Goal: Task Accomplishment & Management: Complete application form

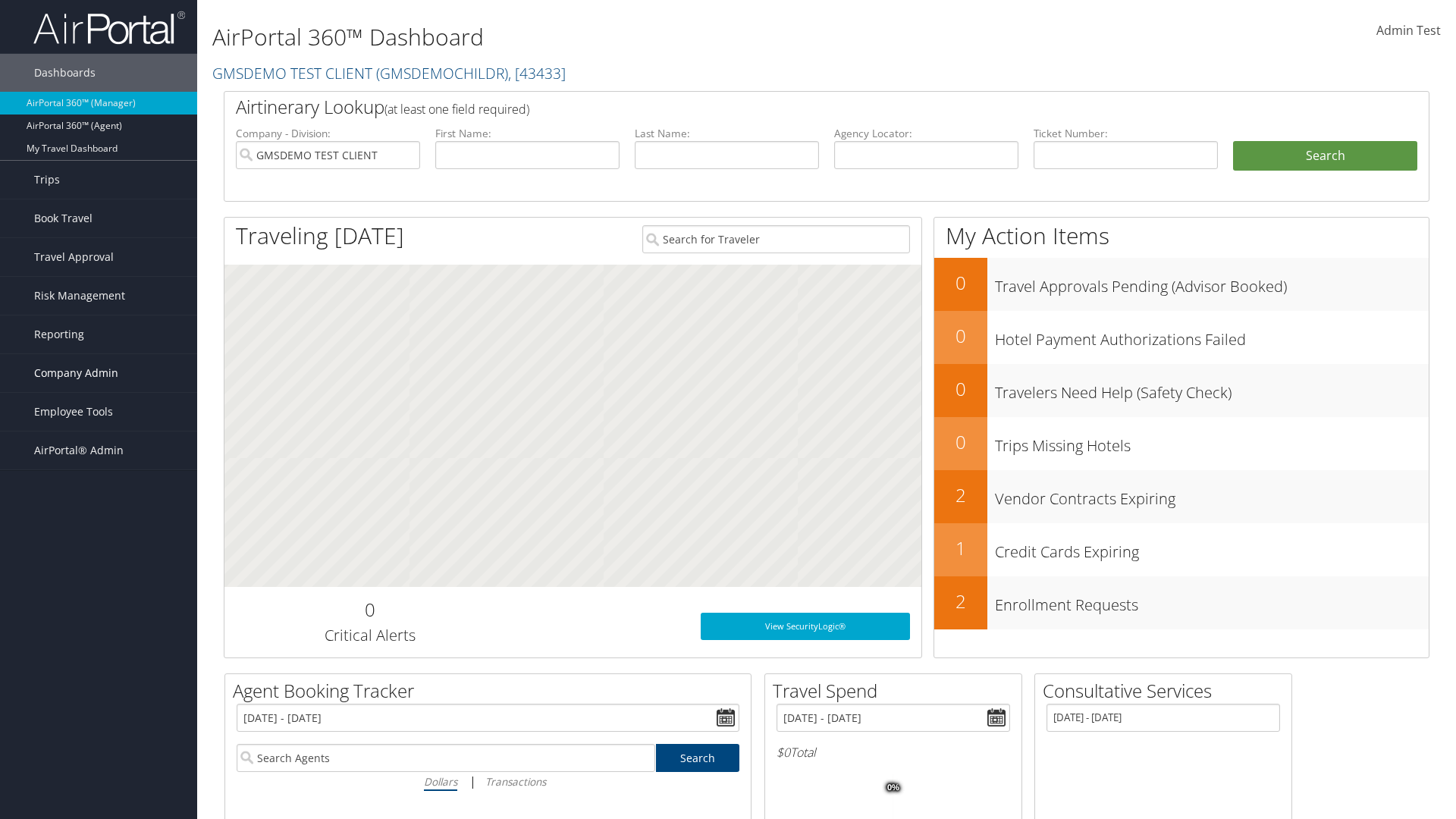
click at [99, 373] on span "Company Admin" at bounding box center [76, 373] width 84 height 38
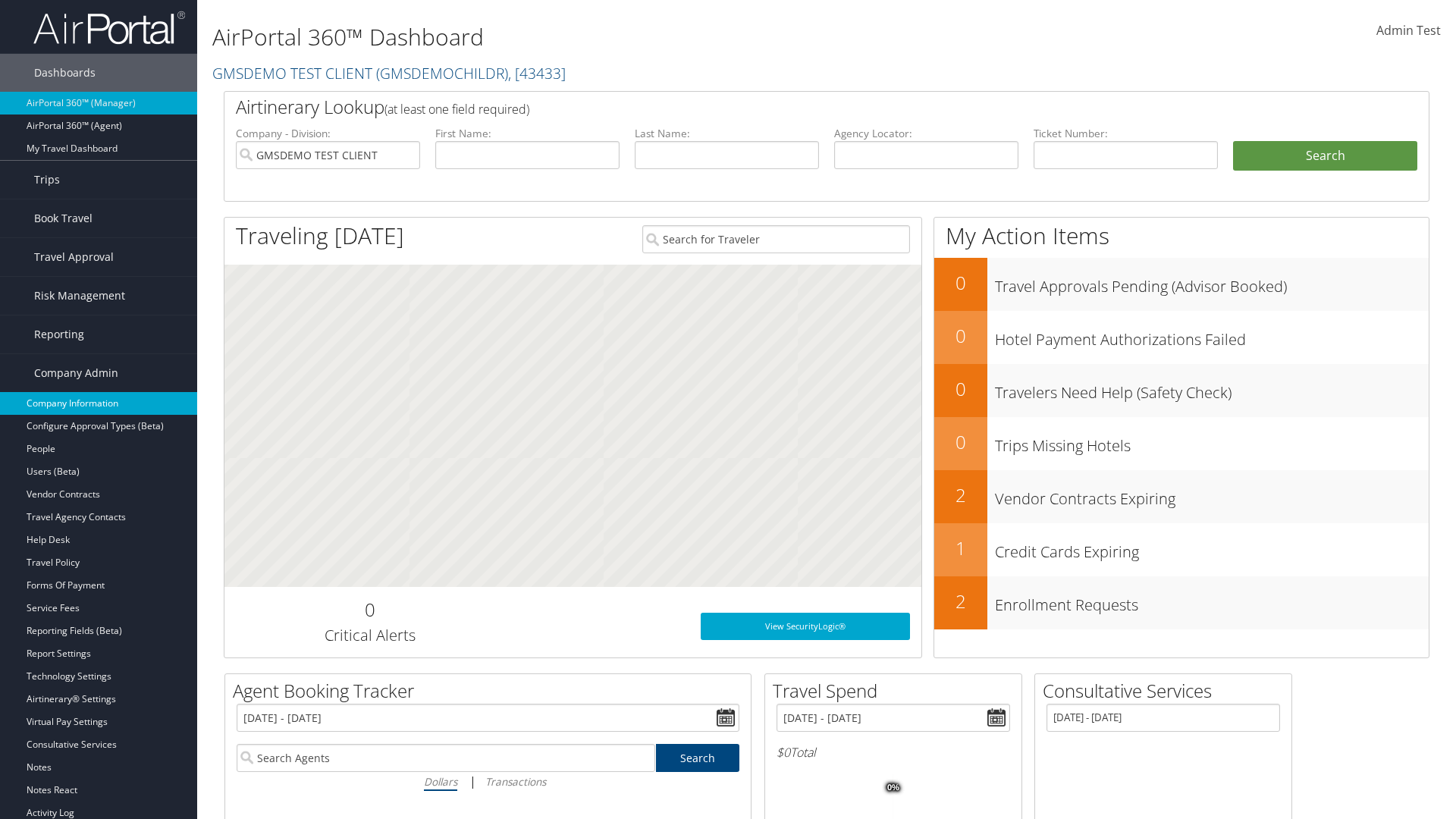
click at [99, 403] on link "Company Information" at bounding box center [99, 403] width 197 height 23
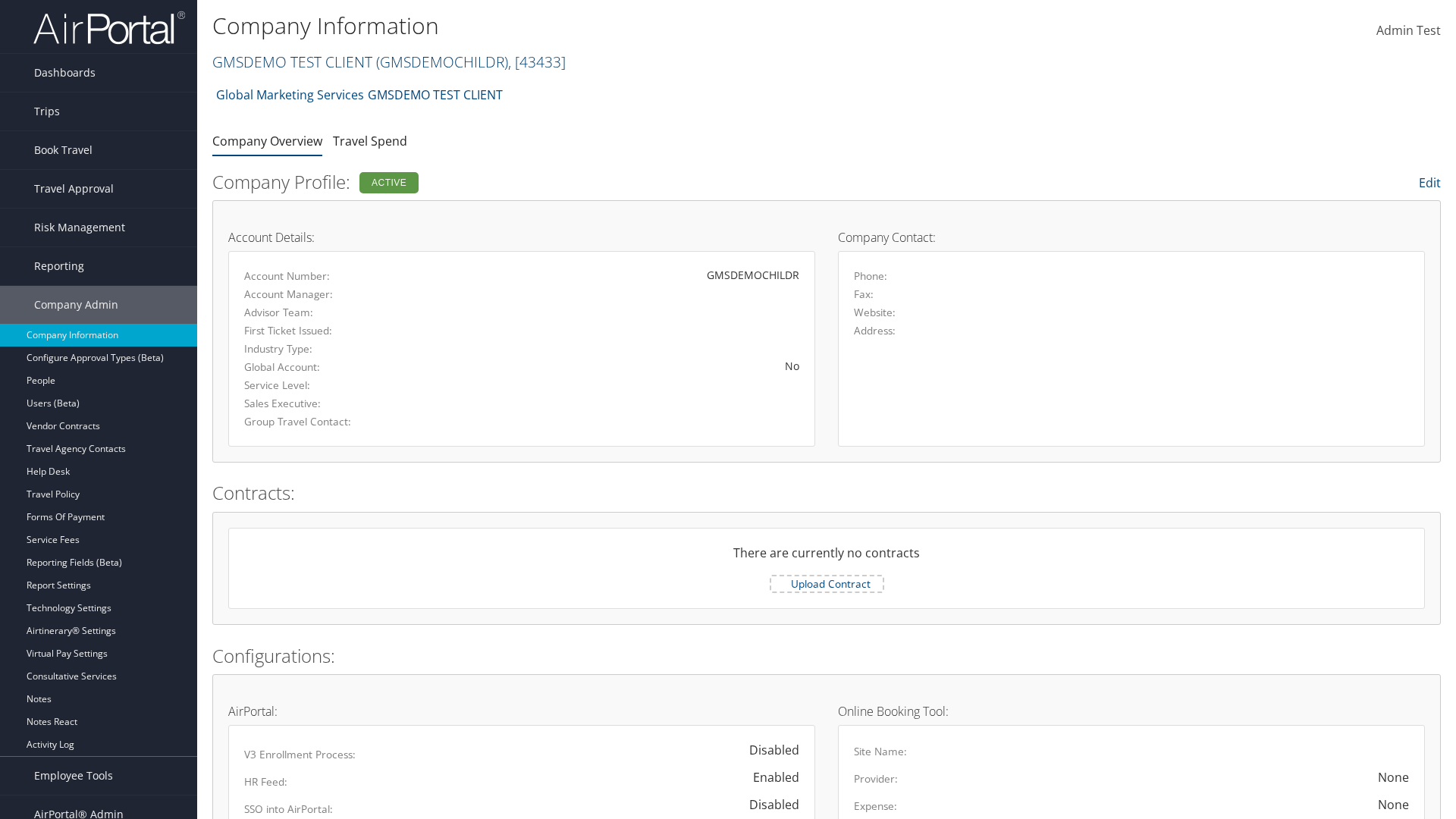
click at [291, 62] on link "GMSDEMO TEST CLIENT ( GMSDEMOCHILDR ) , [ 43433 ]" at bounding box center [389, 62] width 354 height 21
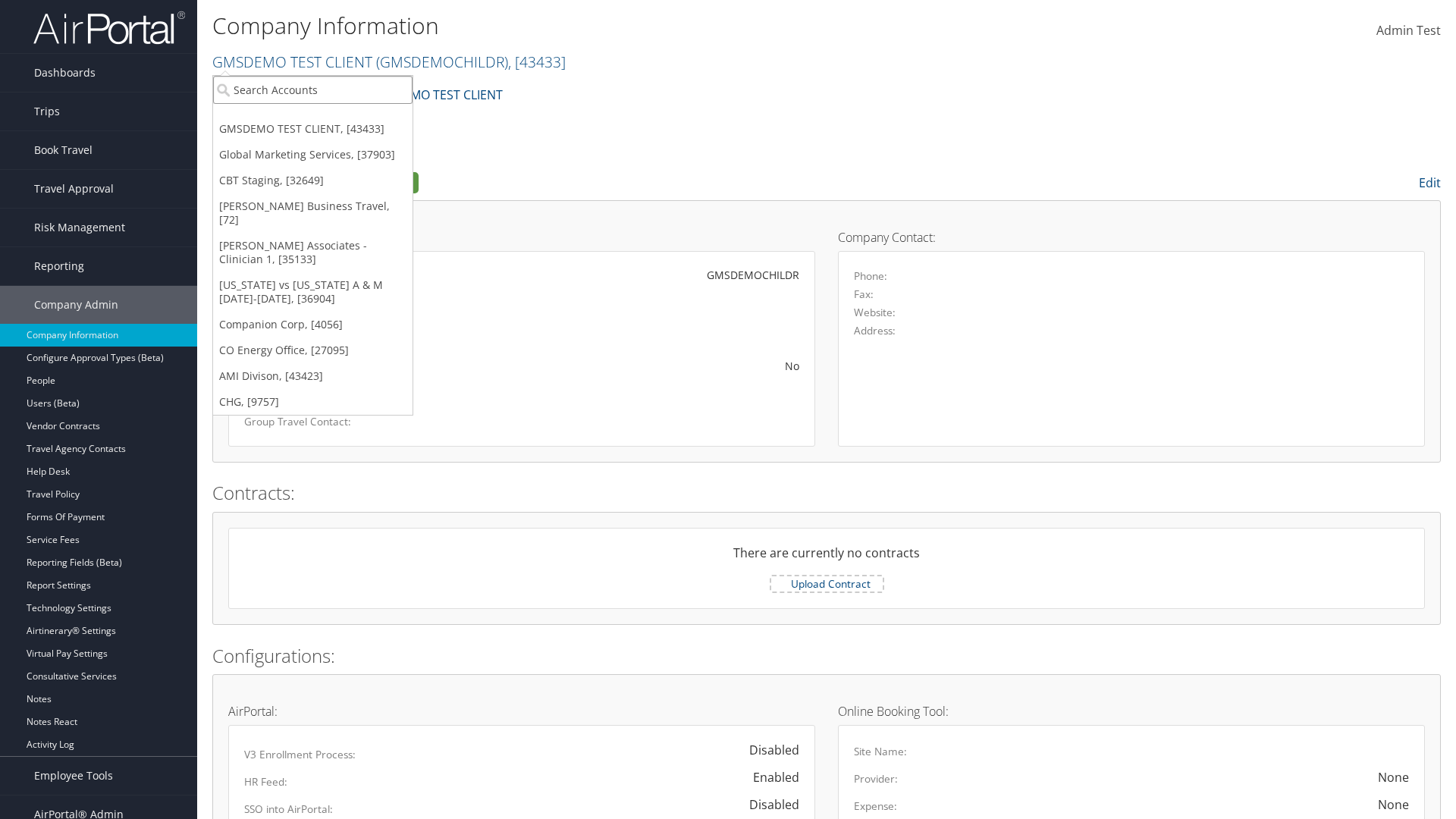
click at [312, 89] on input "search" at bounding box center [312, 89] width 199 height 28
type input "CBTSTG"
click at [312, 118] on div "CBT Staging (CBTSTG), [32649]" at bounding box center [313, 118] width 216 height 14
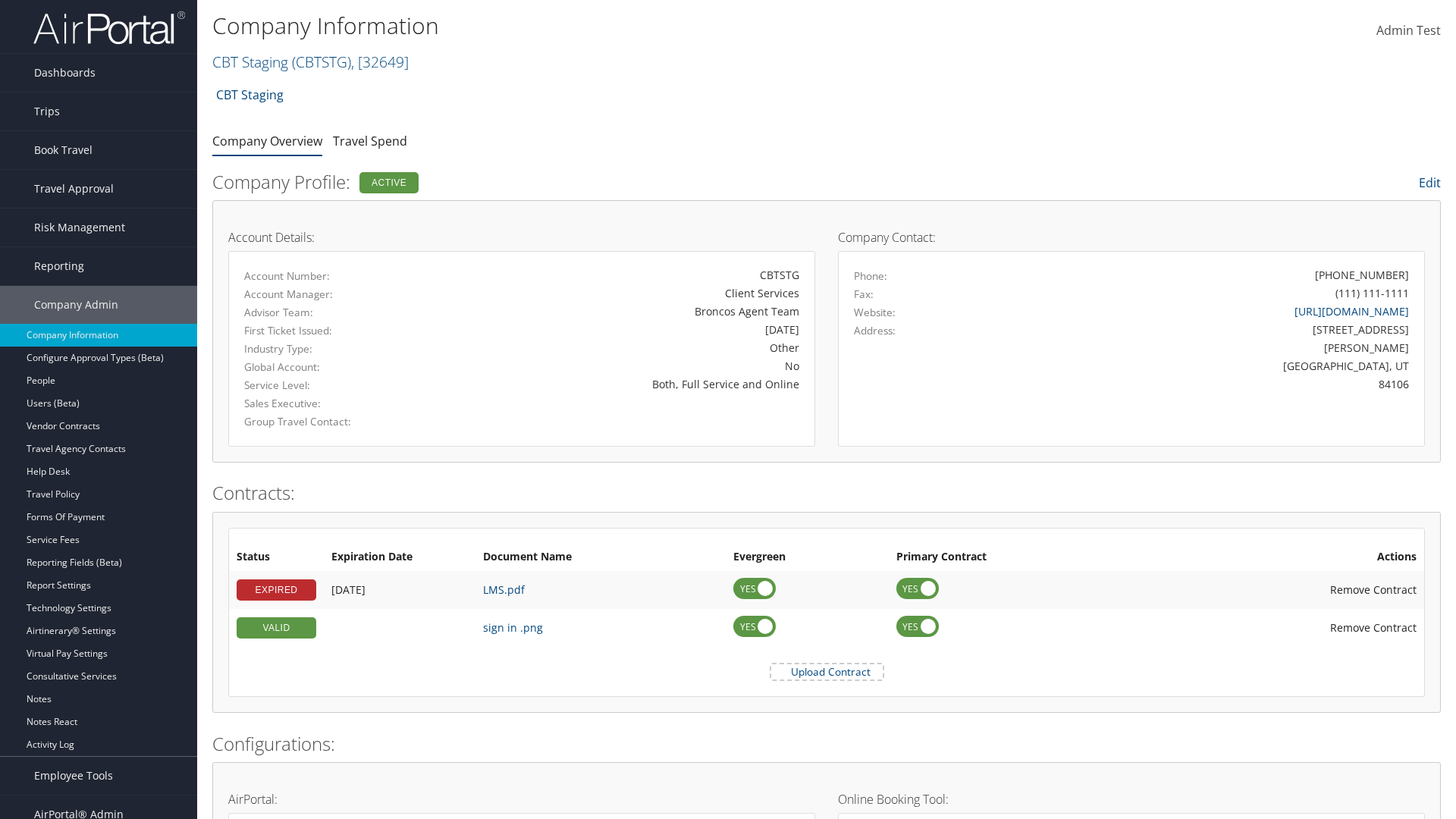
scroll to position [721, 0]
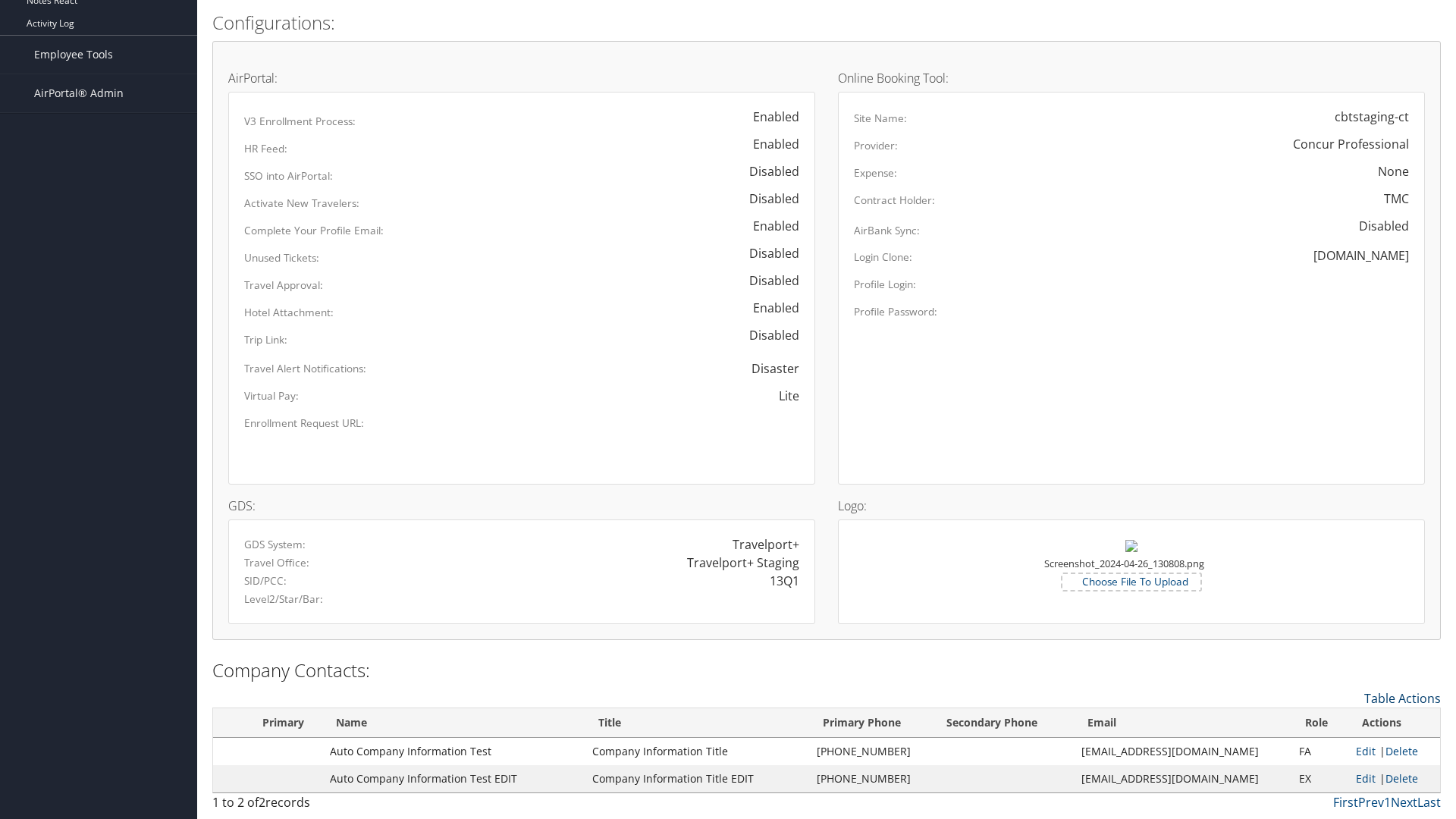
click at [1402, 698] on link "Table Actions" at bounding box center [1402, 698] width 76 height 16
click at [1340, 721] on link "New Contact" at bounding box center [1340, 722] width 199 height 26
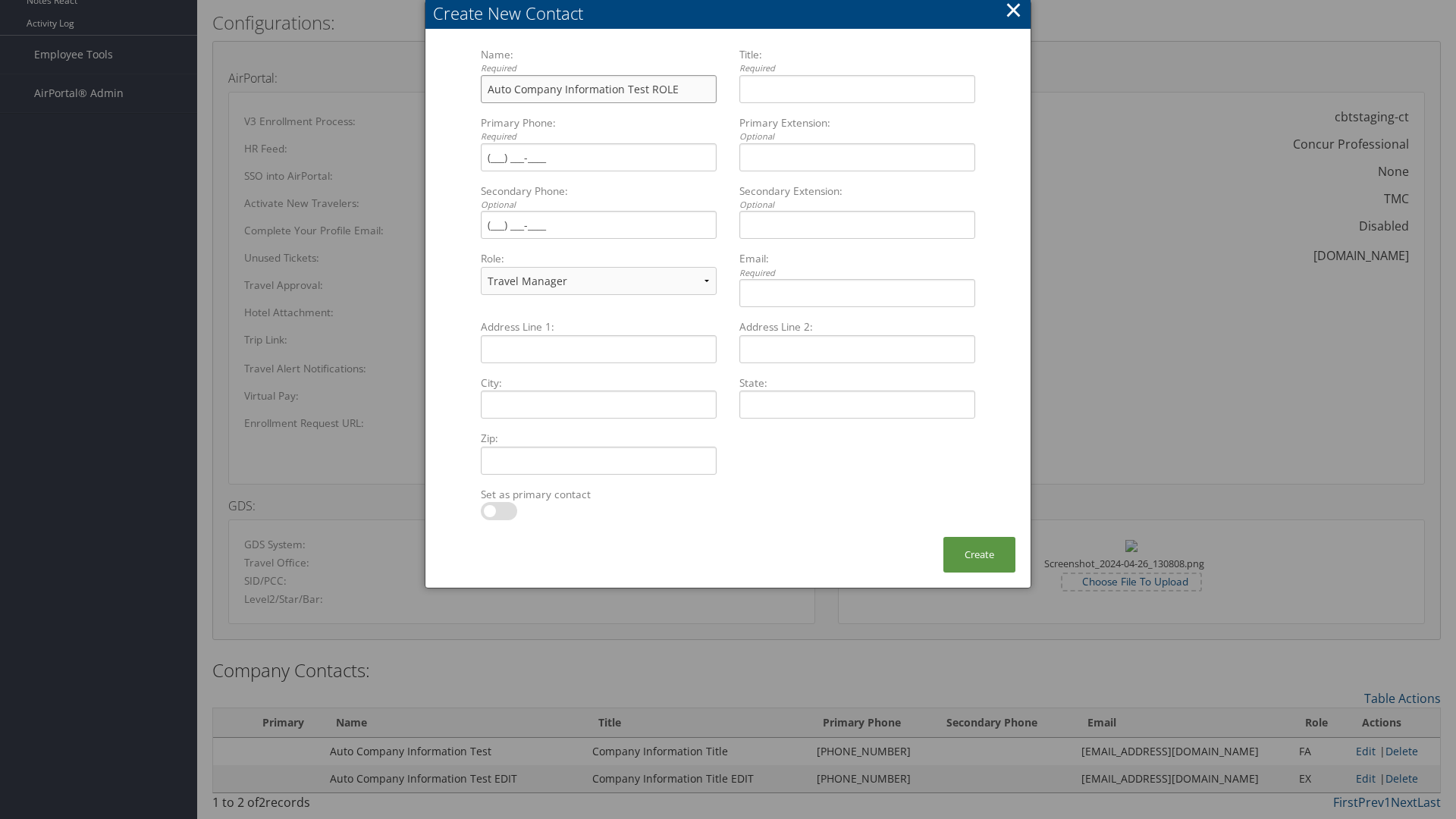
type input "Auto Company Information Test ROLE"
type input "Company Information Title ROLE"
type input "(801) 534-4900"
select select "EX"
type input "(801) 534-4900"
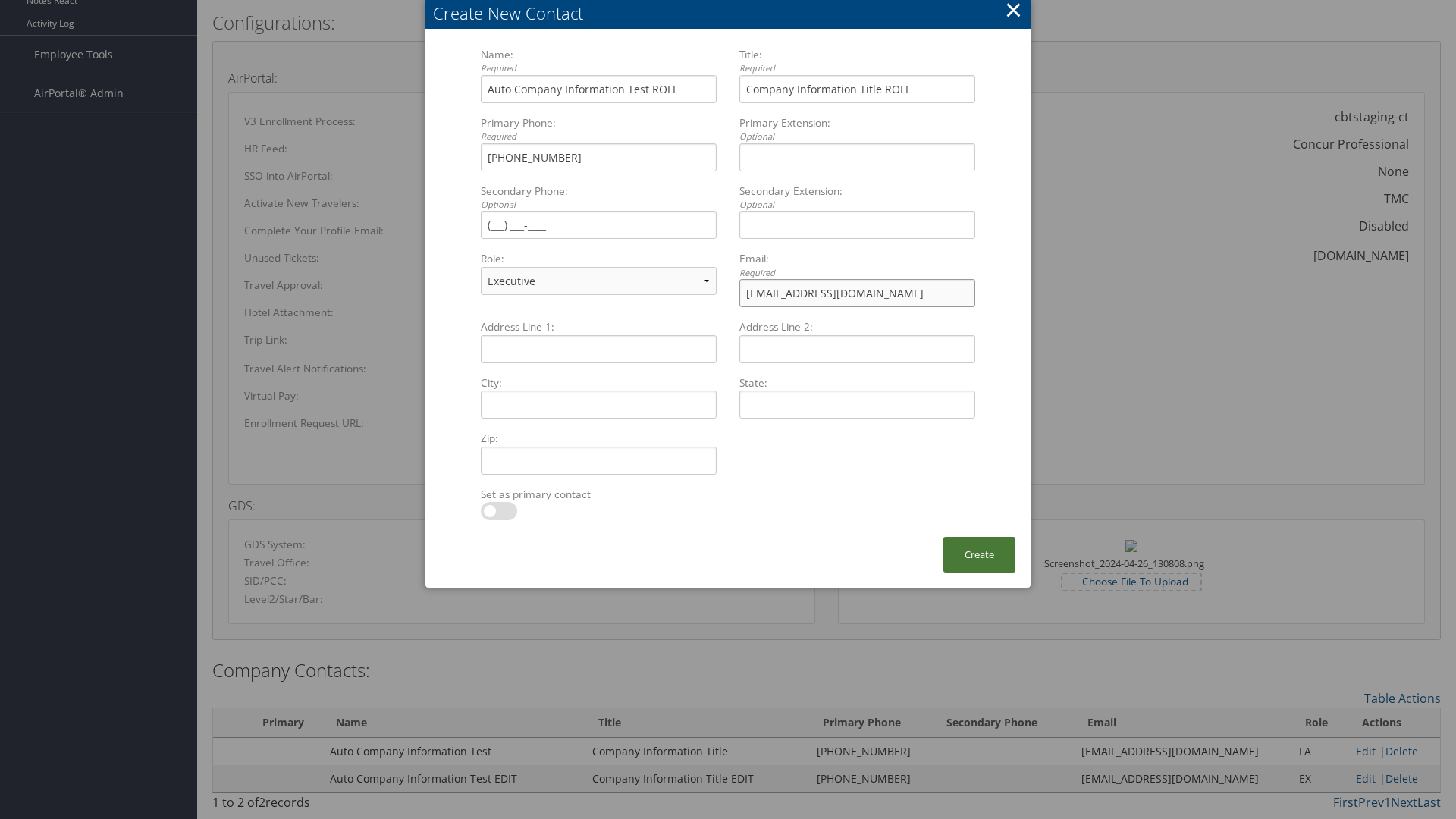
type input "sample@cbtravel.com"
click at [979, 555] on button "Create" at bounding box center [980, 555] width 72 height 36
